Goal: Navigation & Orientation: Understand site structure

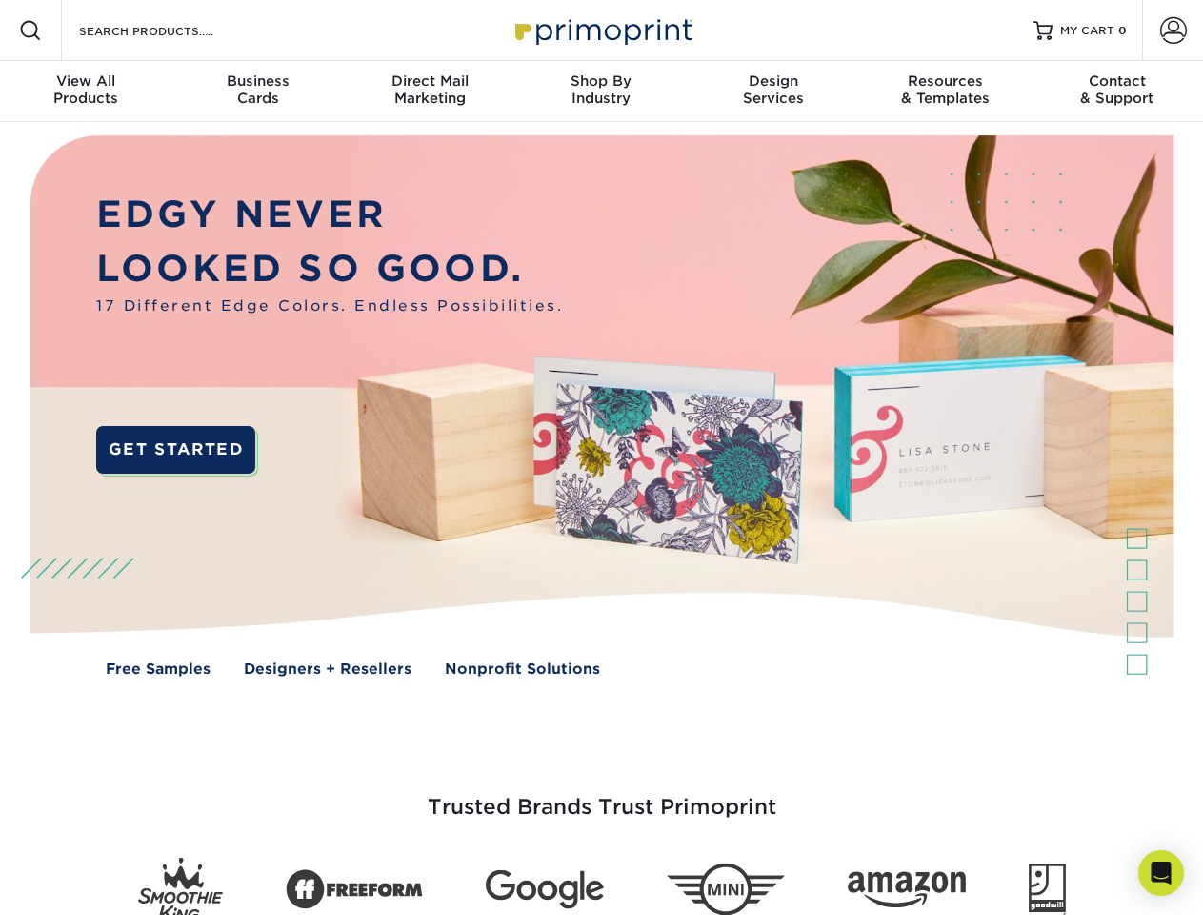
click at [601, 457] on img at bounding box center [601, 419] width 1191 height 595
click at [30, 30] on span at bounding box center [30, 30] width 23 height 23
click at [1173, 30] on span at bounding box center [1173, 30] width 27 height 27
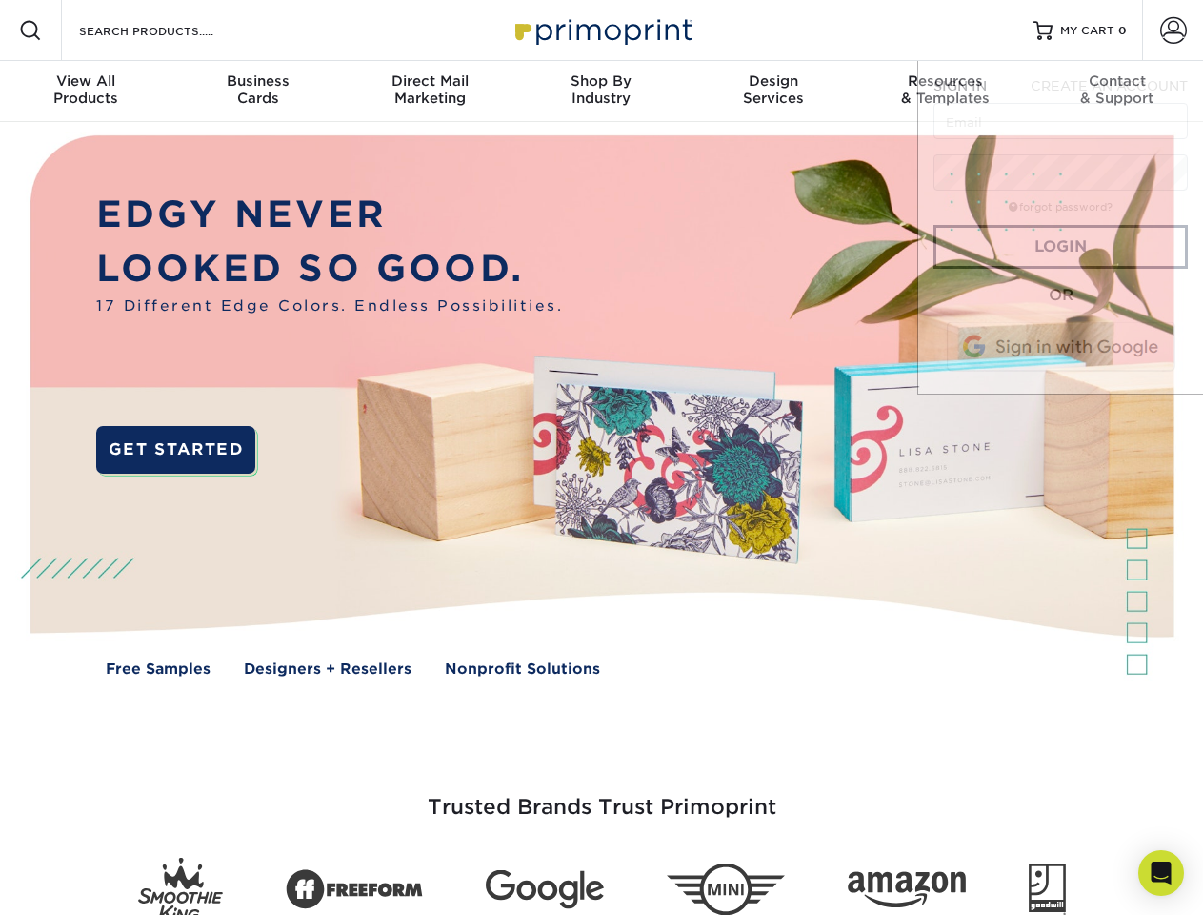
click at [86, 91] on div "View All Products" at bounding box center [85, 89] width 171 height 34
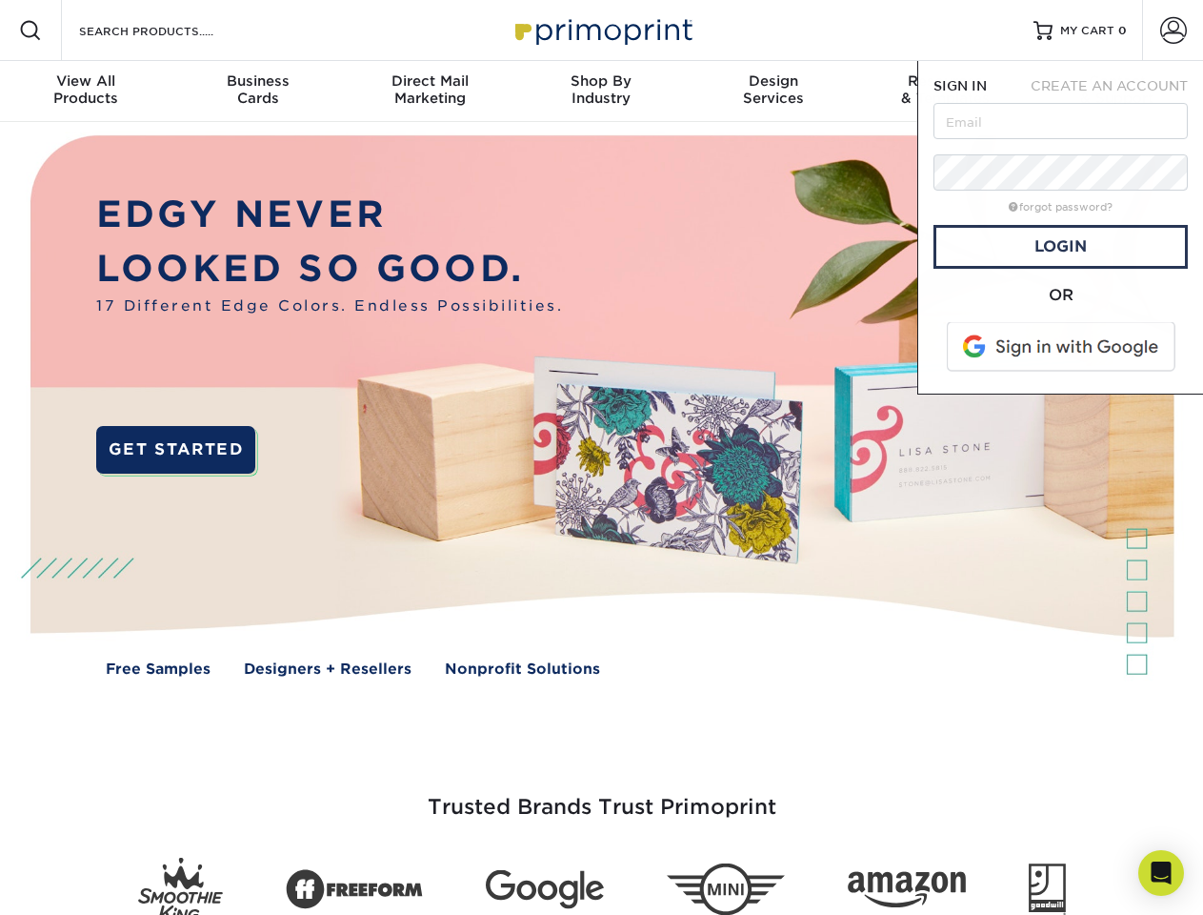
click at [257, 91] on div "Business Cards" at bounding box center [256, 89] width 171 height 34
click at [430, 91] on div "Direct Mail Marketing" at bounding box center [429, 89] width 171 height 34
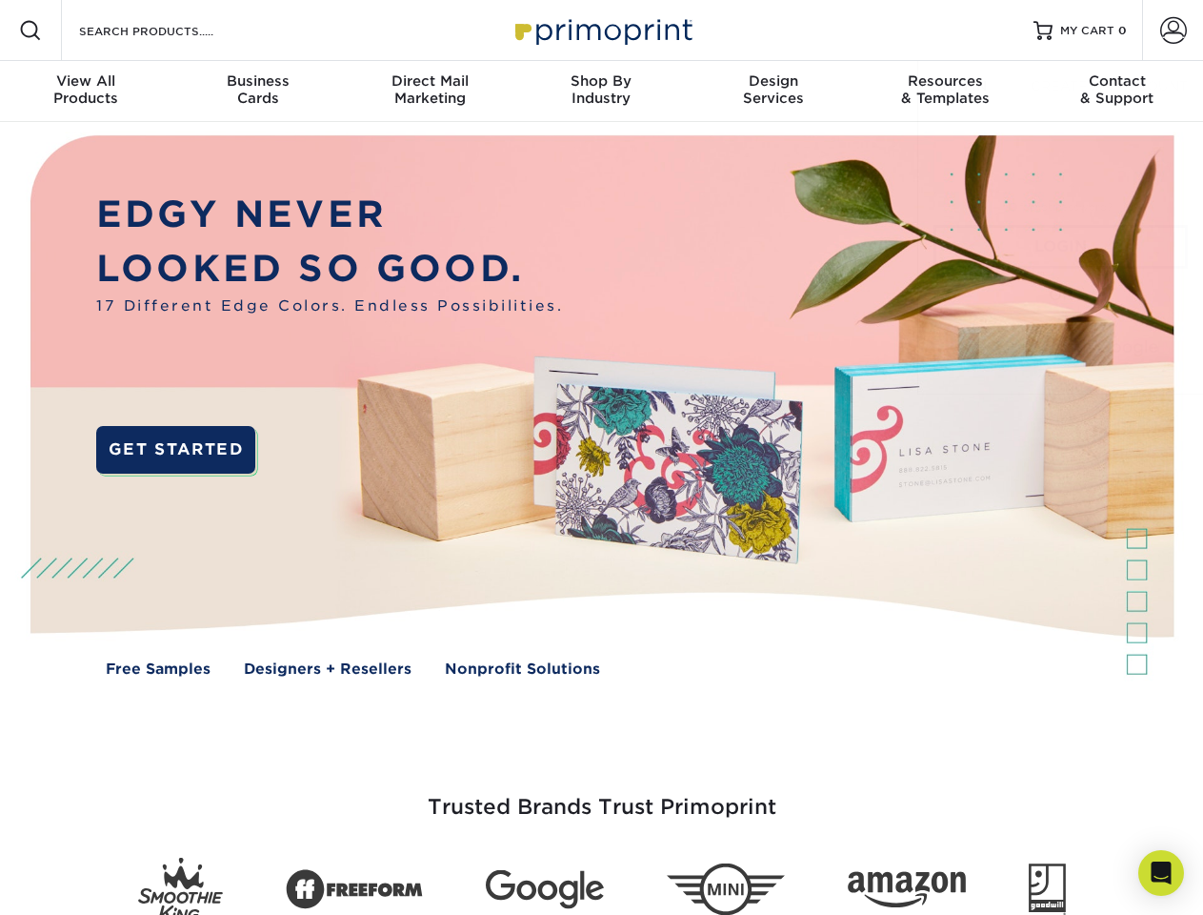
click at [601, 91] on div "Shop By Industry" at bounding box center [600, 89] width 171 height 34
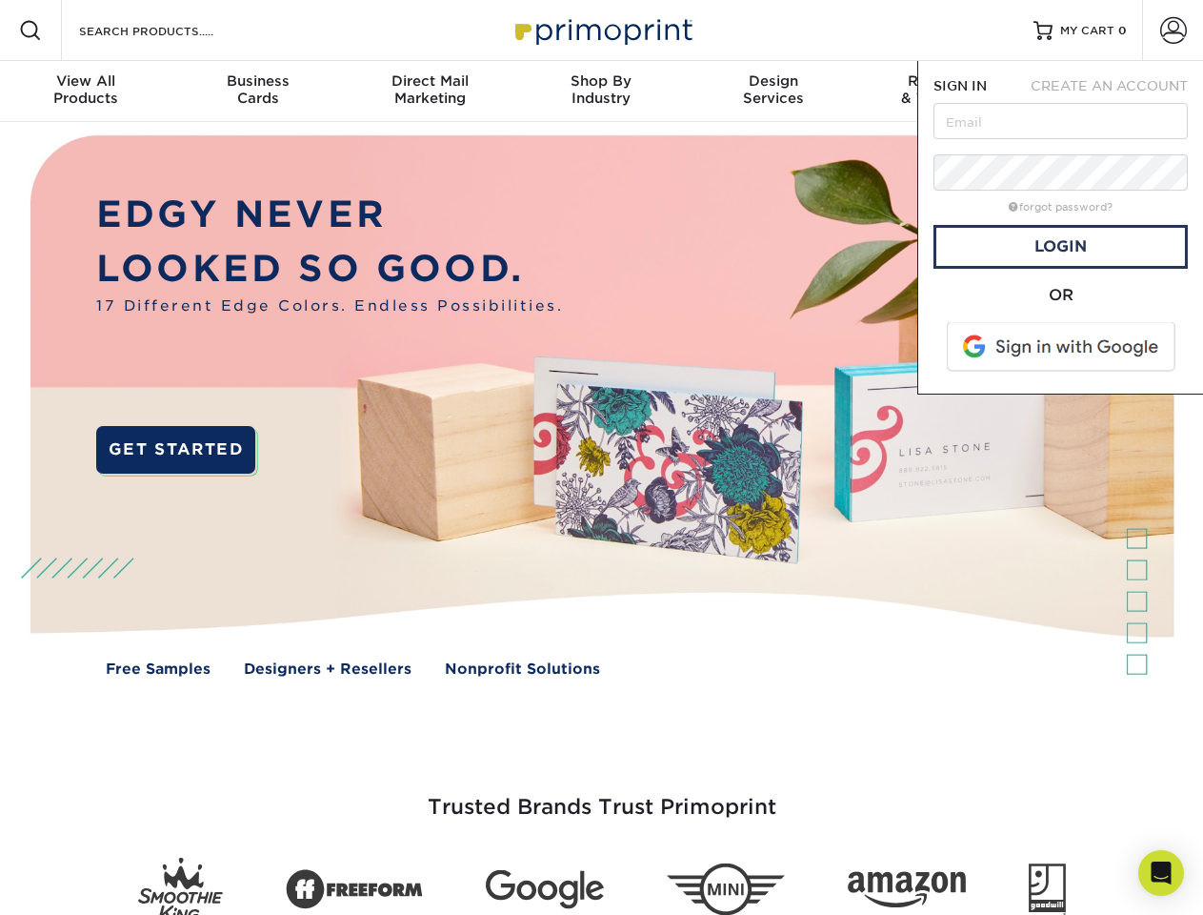
click at [774, 91] on div "Design Services" at bounding box center [773, 89] width 171 height 34
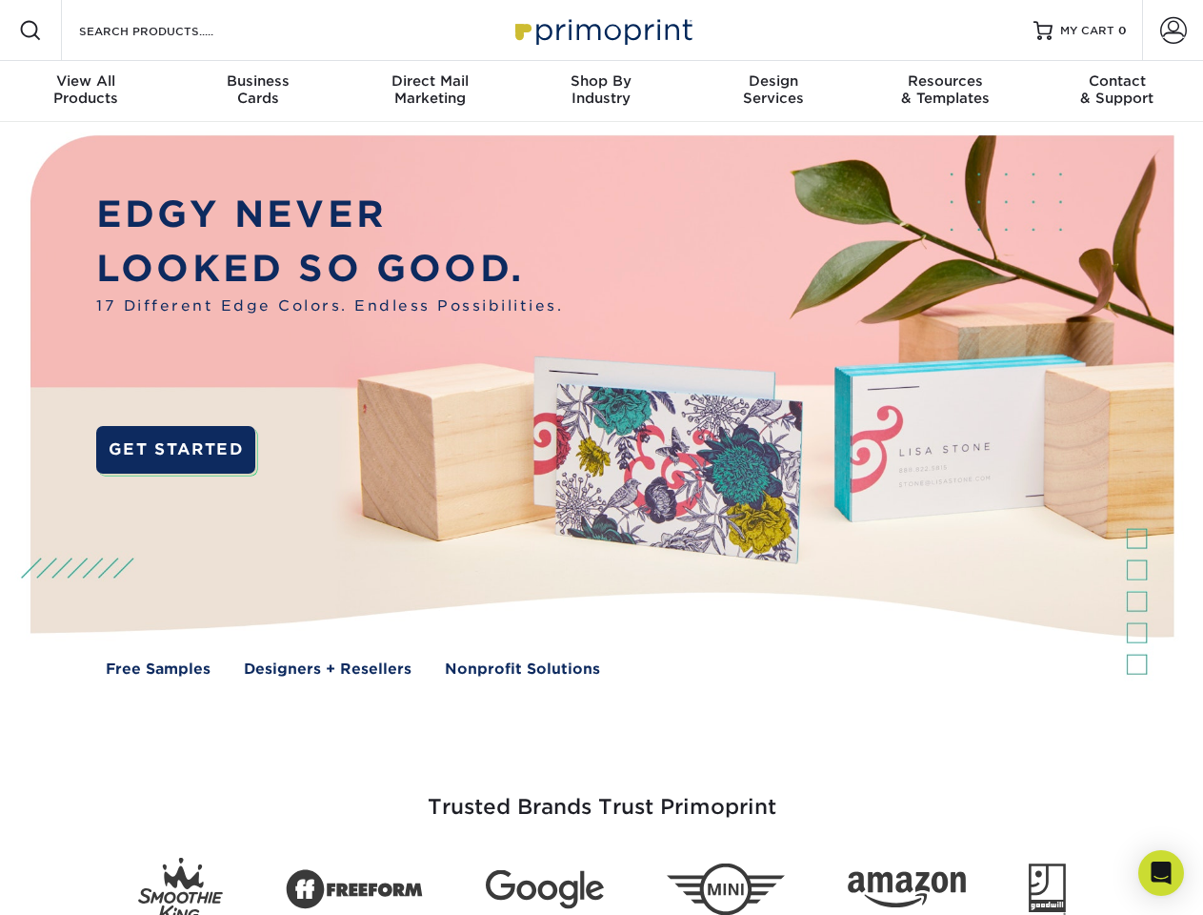
click at [945, 91] on span "SIGN IN" at bounding box center [960, 85] width 53 height 15
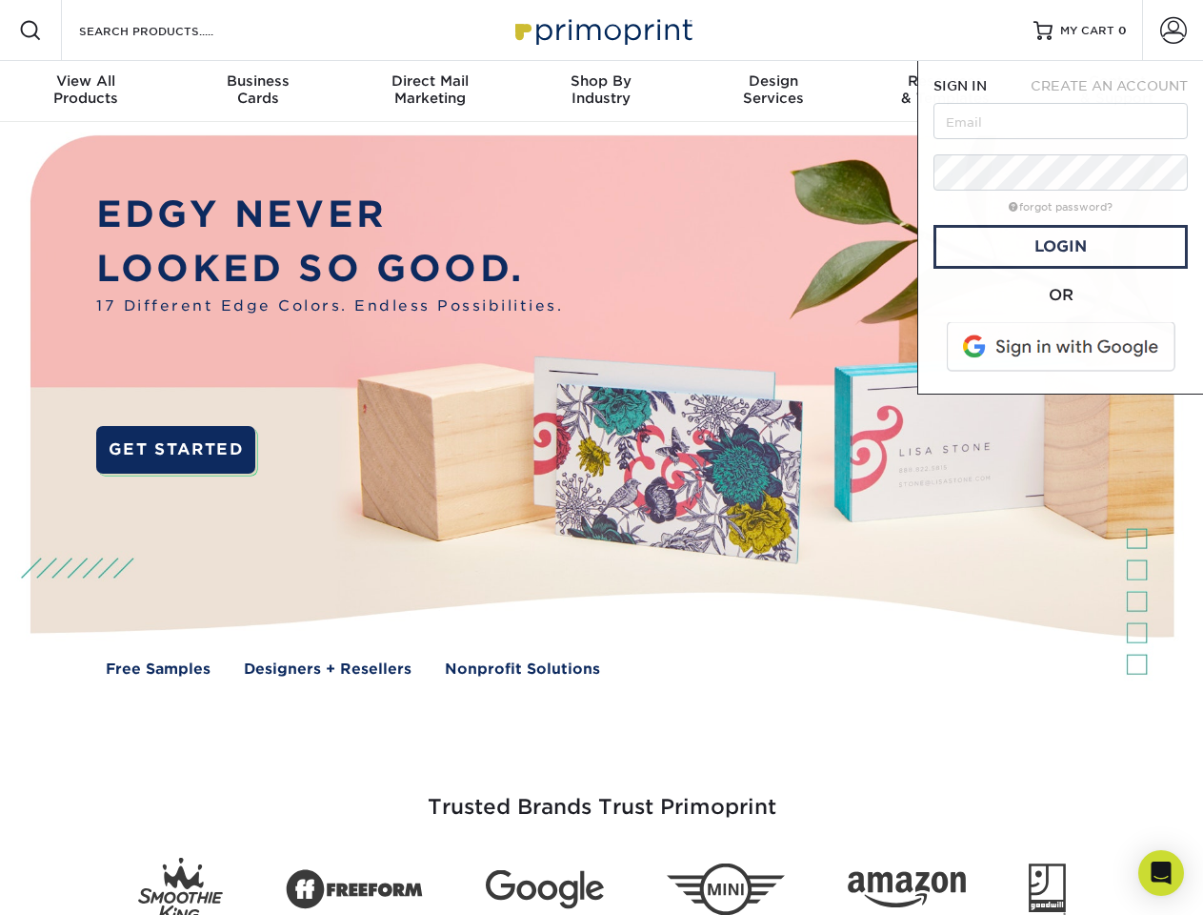
click at [1118, 91] on span "CREATE AN ACCOUNT" at bounding box center [1109, 85] width 157 height 15
